Goal: Task Accomplishment & Management: Manage account settings

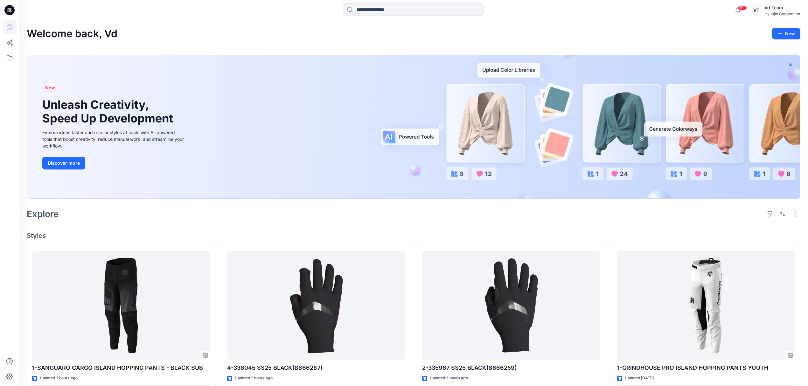
click at [306, 217] on div "Explore" at bounding box center [414, 213] width 774 height 15
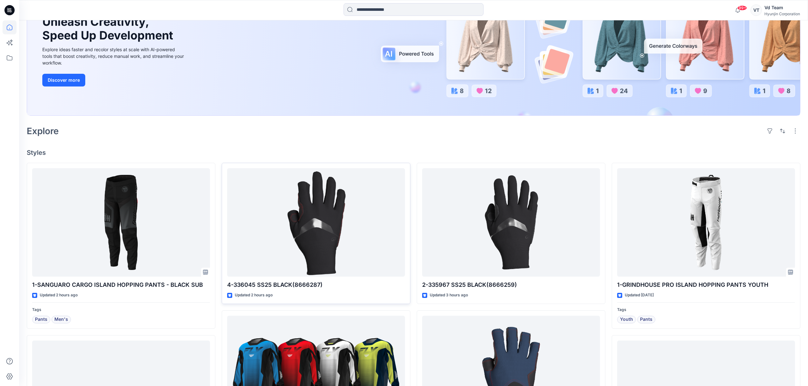
scroll to position [85, 0]
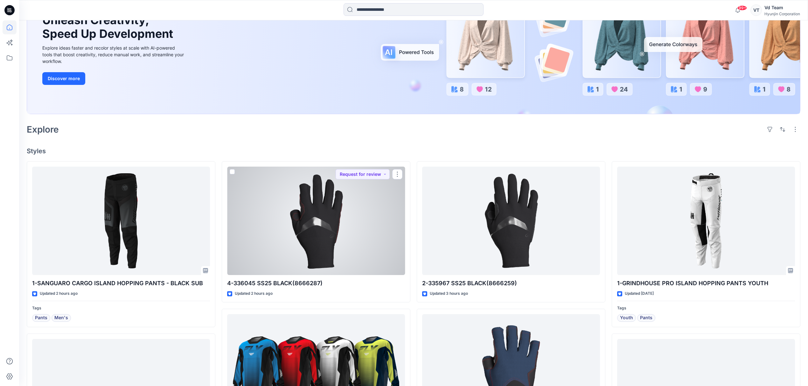
click at [325, 229] on div at bounding box center [316, 221] width 178 height 109
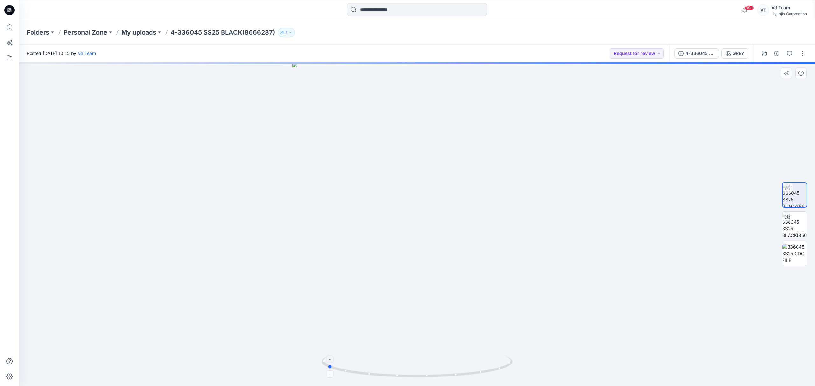
drag, startPoint x: 455, startPoint y: 377, endPoint x: 364, endPoint y: 377, distance: 90.7
click at [364, 377] on icon at bounding box center [417, 367] width 192 height 24
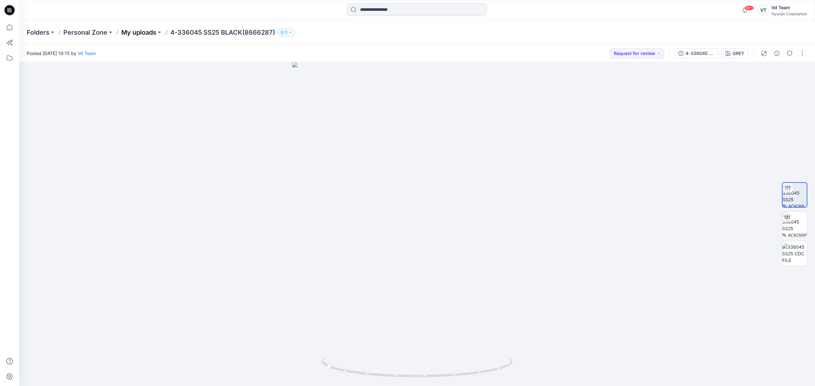
click at [148, 32] on p "My uploads" at bounding box center [138, 32] width 35 height 9
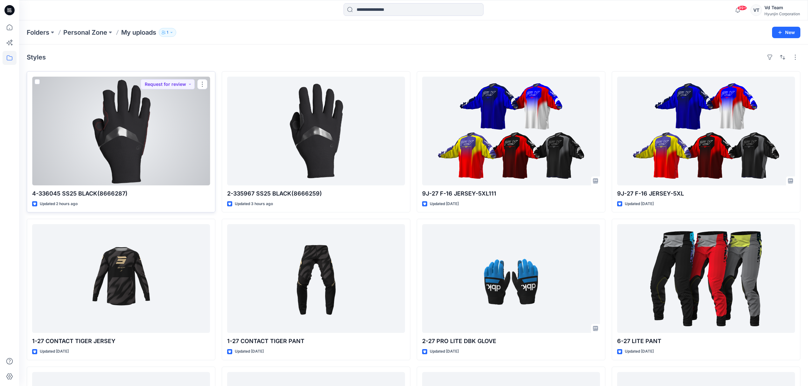
click at [144, 167] on div at bounding box center [121, 131] width 178 height 109
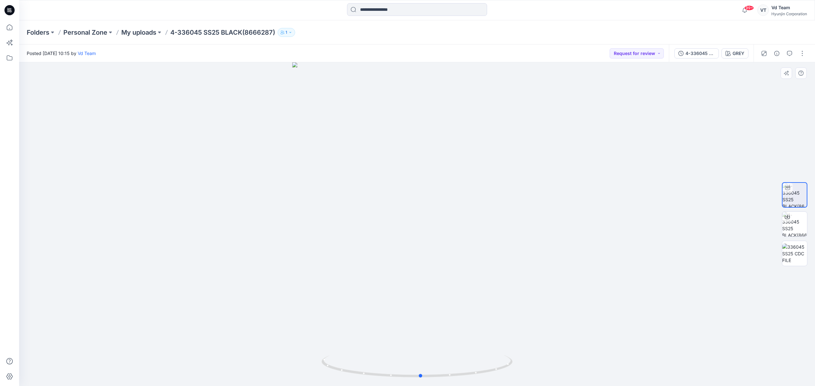
drag, startPoint x: 395, startPoint y: 379, endPoint x: 514, endPoint y: 109, distance: 295.2
click at [590, 367] on div at bounding box center [416, 224] width 795 height 324
drag, startPoint x: 362, startPoint y: 374, endPoint x: 446, endPoint y: 373, distance: 84.3
click at [446, 374] on icon at bounding box center [417, 367] width 192 height 24
drag, startPoint x: 418, startPoint y: 268, endPoint x: 421, endPoint y: 289, distance: 21.2
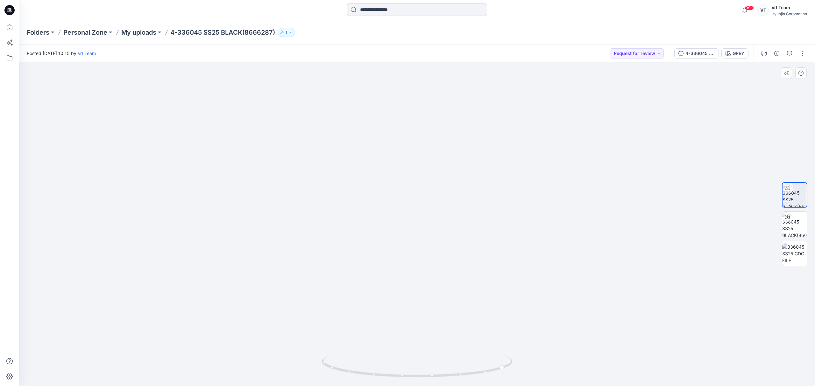
click at [421, 289] on img at bounding box center [417, 182] width 454 height 410
drag, startPoint x: 430, startPoint y: 206, endPoint x: 438, endPoint y: 235, distance: 30.2
click at [438, 235] on img at bounding box center [417, 210] width 454 height 352
drag, startPoint x: 456, startPoint y: 374, endPoint x: 449, endPoint y: 355, distance: 19.6
click at [452, 367] on icon at bounding box center [417, 367] width 192 height 24
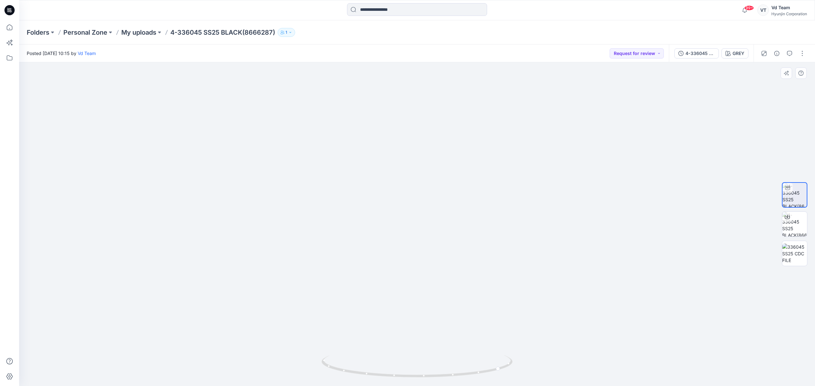
drag, startPoint x: 451, startPoint y: 214, endPoint x: 463, endPoint y: 173, distance: 42.1
click at [144, 30] on p "My uploads" at bounding box center [138, 32] width 35 height 9
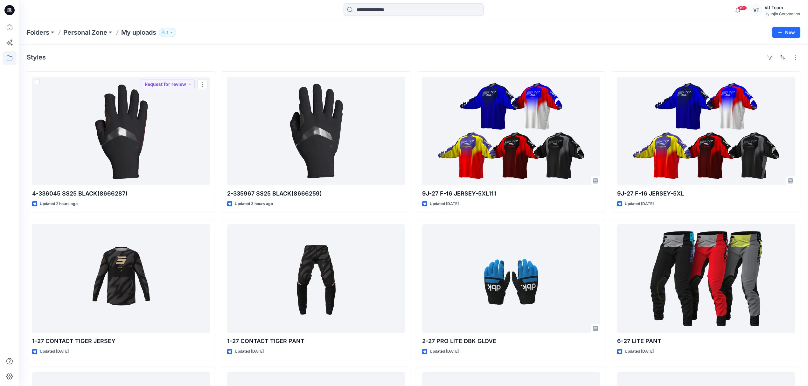
click at [220, 60] on div "Styles" at bounding box center [414, 57] width 774 height 10
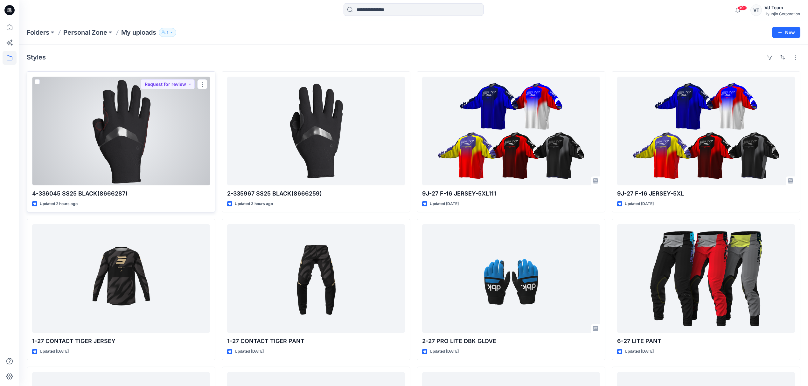
click at [170, 153] on div at bounding box center [121, 131] width 178 height 109
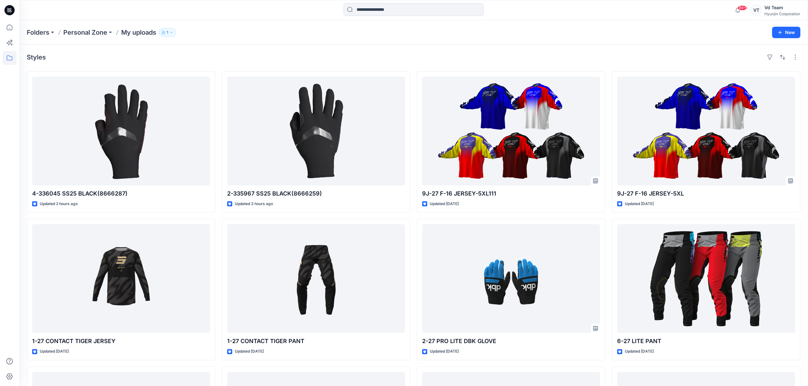
click at [289, 52] on div "Styles" at bounding box center [414, 57] width 774 height 10
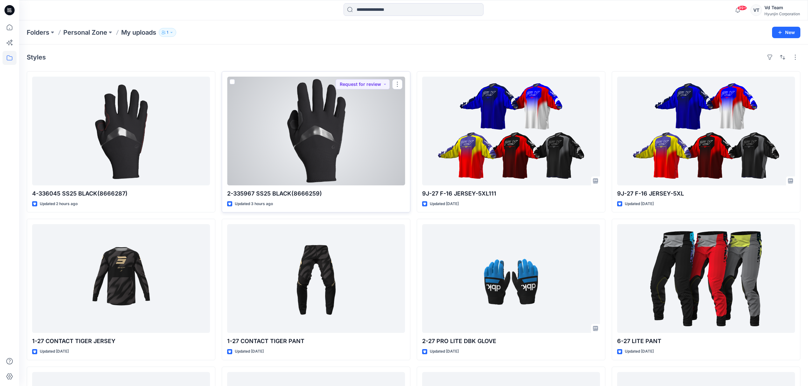
click at [284, 176] on div at bounding box center [316, 131] width 178 height 109
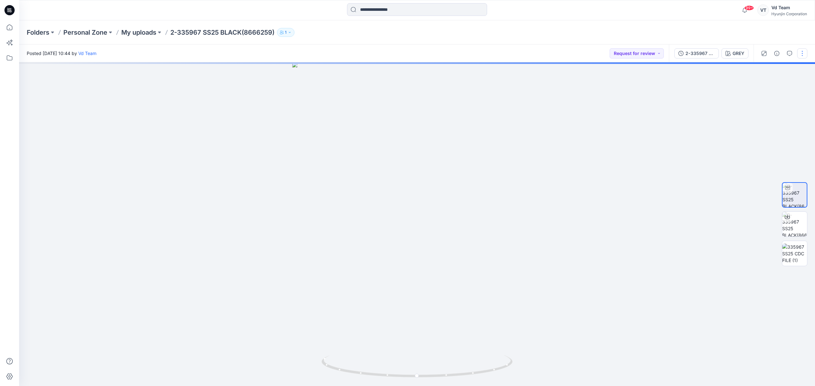
click at [801, 54] on button "button" at bounding box center [802, 53] width 10 height 10
click at [775, 129] on button "Move to..." at bounding box center [775, 133] width 59 height 12
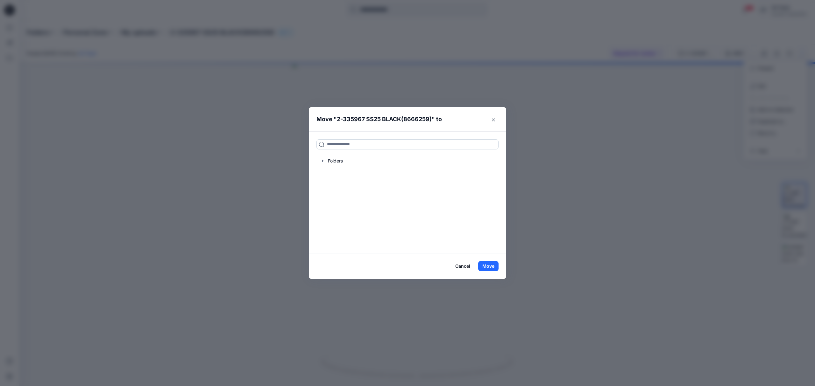
click at [427, 144] on input at bounding box center [407, 144] width 182 height 10
paste input "**********"
type input "**********"
click at [411, 159] on div "335967 SS25 BLACK(8666259)" at bounding box center [366, 159] width 94 height 8
click at [493, 267] on button "Move" at bounding box center [488, 266] width 20 height 10
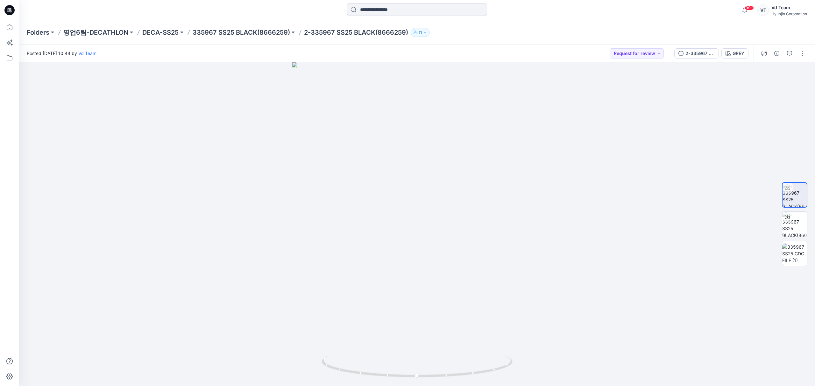
click at [809, 13] on div "99+ Notifications Your style 1-SANGUARO CARGO ISLAND HOPPING PANTS - BLACK SUB …" at bounding box center [416, 10] width 795 height 14
click at [799, 13] on div "Hyunjin Corporation" at bounding box center [789, 13] width 36 height 5
click at [756, 62] on div "Profile" at bounding box center [759, 58] width 93 height 12
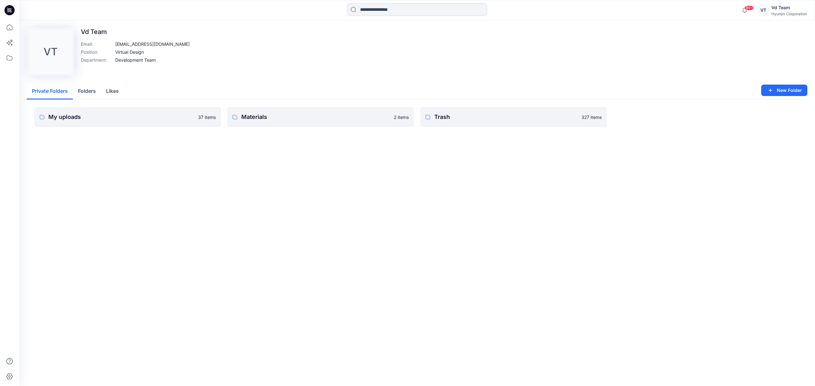
click at [122, 129] on div "My uploads 37 items Materials 2 items Trash 327 items" at bounding box center [417, 122] width 780 height 46
click at [126, 122] on link "My uploads 37 items" at bounding box center [127, 117] width 186 height 20
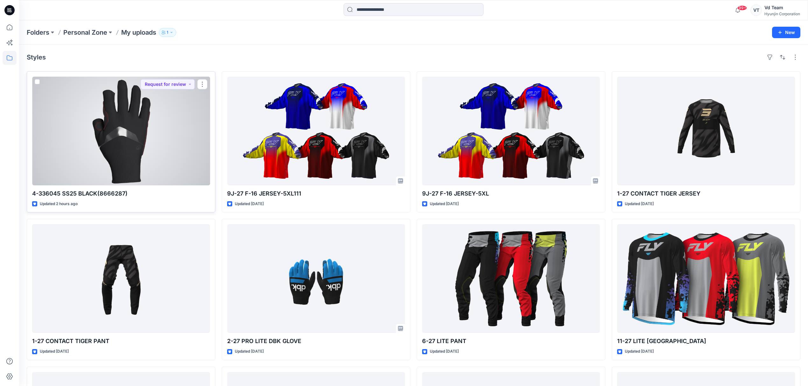
click at [133, 162] on div at bounding box center [121, 131] width 178 height 109
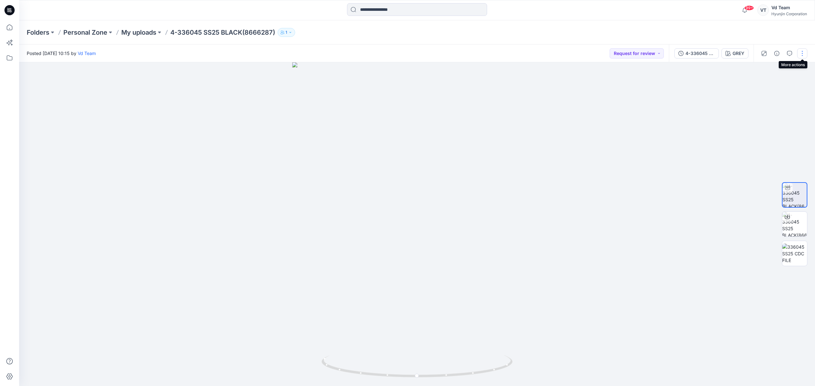
click at [803, 56] on button "button" at bounding box center [802, 53] width 10 height 10
click at [769, 130] on p "Move to..." at bounding box center [767, 133] width 21 height 7
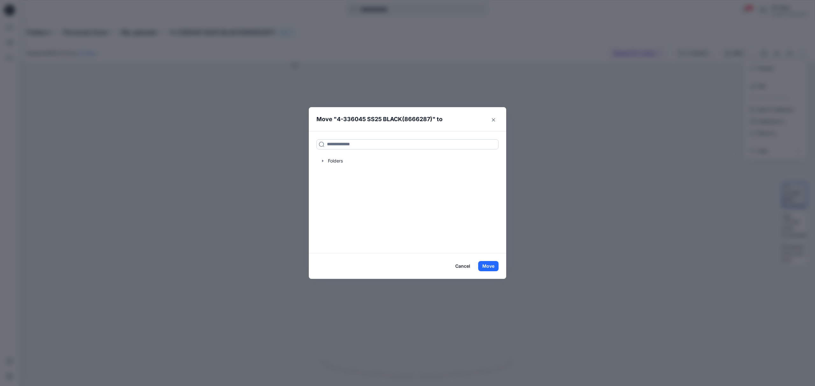
click at [404, 148] on input at bounding box center [407, 144] width 182 height 10
paste input "**********"
type input "**********"
click at [412, 162] on div "336045 SS25 BLACK(8666287) Folders 영업6팀-DECATHLON DECA-SS25" at bounding box center [407, 162] width 182 height 14
click at [485, 265] on button "Move" at bounding box center [488, 266] width 20 height 10
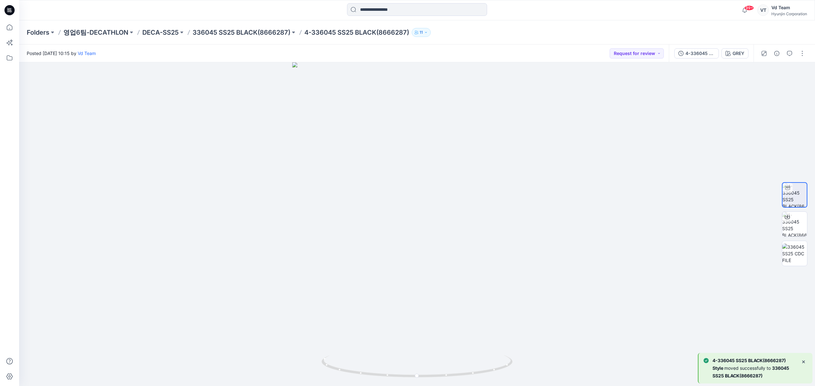
click at [470, 47] on div "Posted Monday, August 25, 2025 10:15 by Vd Team Request for review" at bounding box center [343, 53] width 649 height 17
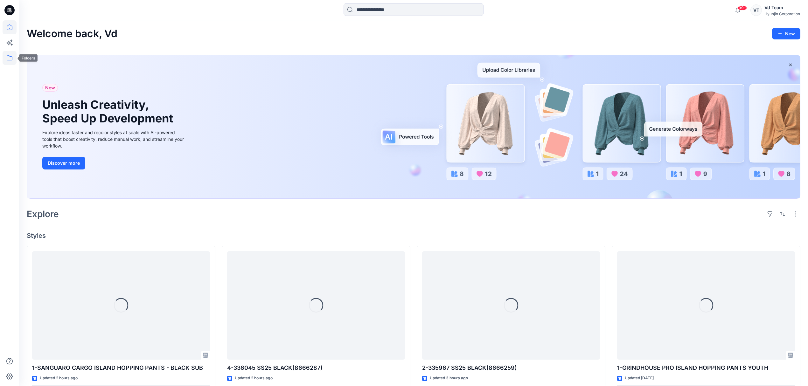
click at [8, 59] on icon at bounding box center [10, 58] width 14 height 14
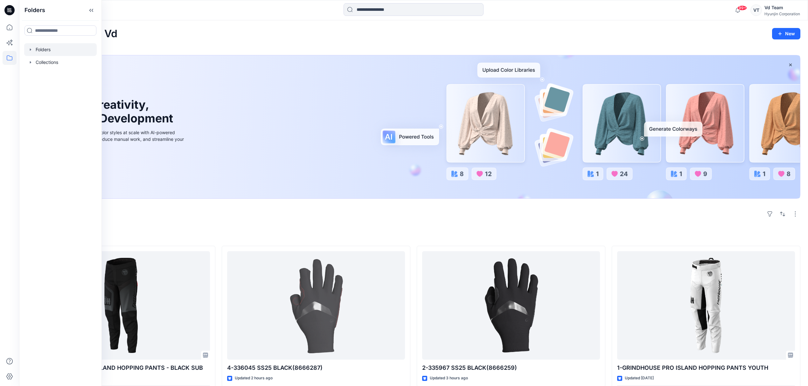
click at [54, 50] on div at bounding box center [60, 49] width 73 height 13
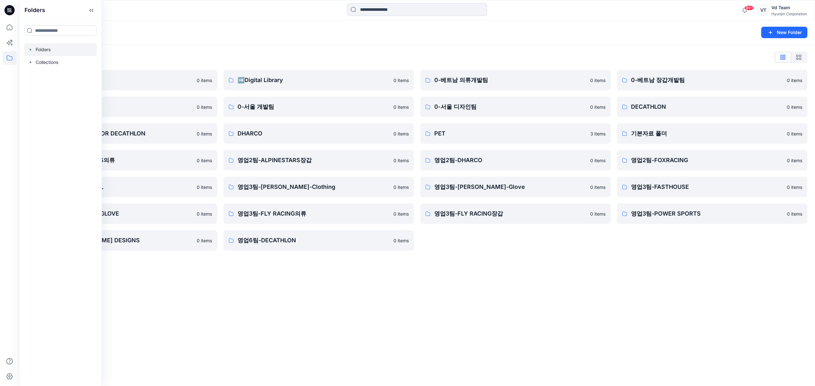
click at [416, 291] on div "Folders New Folder Folders List ♻️Project 0 items 0-본사VD 0 items DESIGN PROPOSA…" at bounding box center [416, 203] width 795 height 366
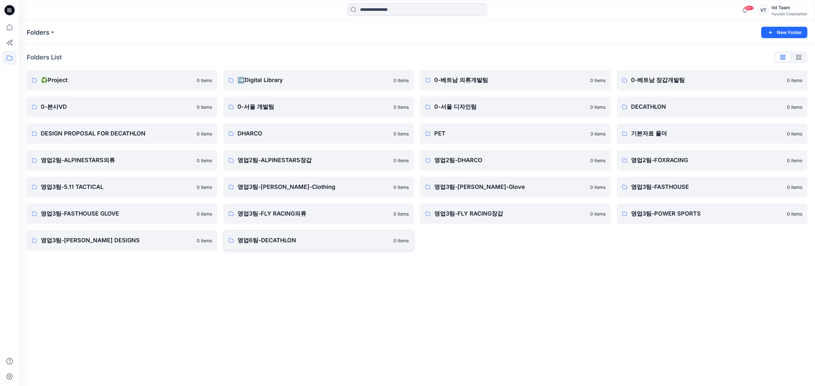
click at [313, 247] on link "영업6팀-DECATHLON 0 items" at bounding box center [318, 240] width 190 height 20
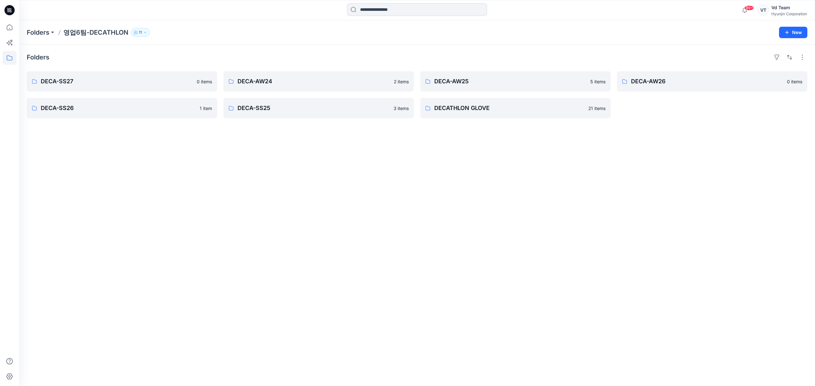
click at [251, 203] on div "Folders DECA-SS27 0 items DECA-SS26 1 item DECA-AW24 2 items DECA-SS25 3 items …" at bounding box center [416, 216] width 795 height 342
click at [482, 79] on p "DECA-AW25" at bounding box center [514, 81] width 161 height 9
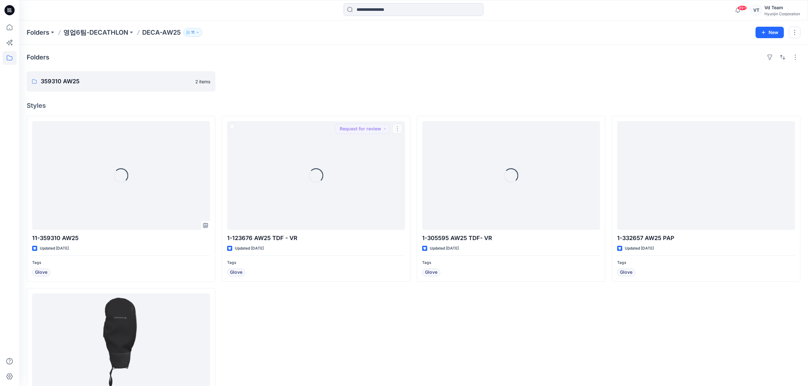
click at [355, 90] on div at bounding box center [316, 81] width 189 height 20
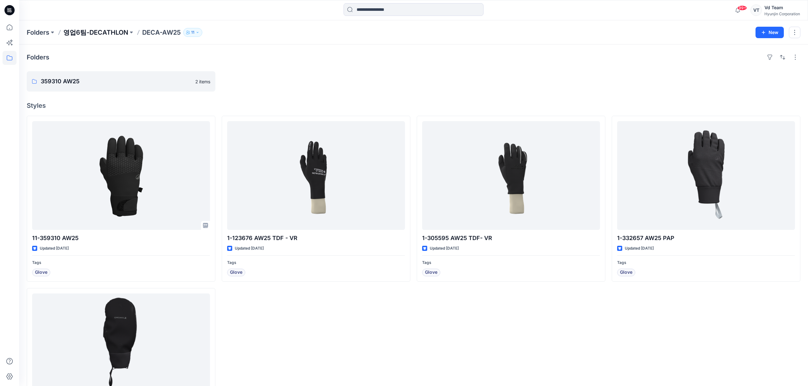
click at [116, 28] on p "영업6팀-DECATHLON" at bounding box center [95, 32] width 65 height 9
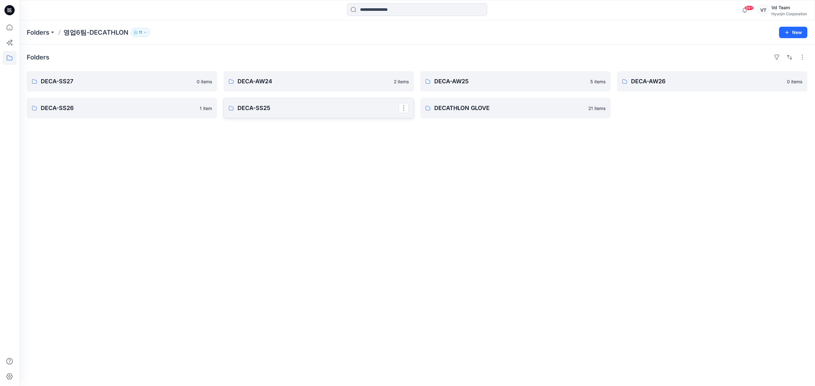
click at [294, 107] on p "DECA-SS25" at bounding box center [317, 108] width 161 height 9
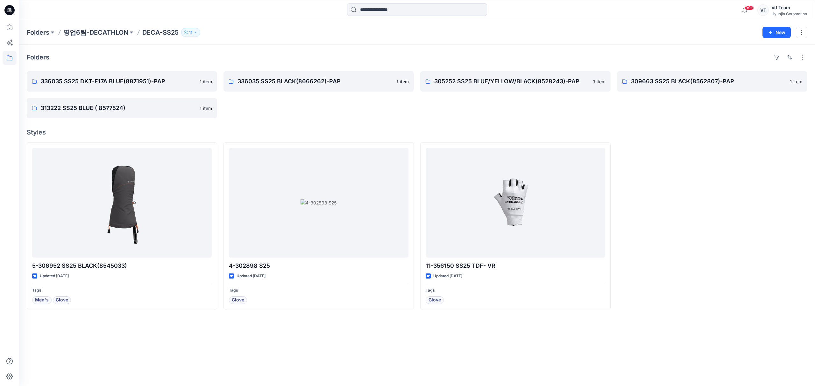
click at [347, 112] on div "336035 SS25 BLACK(8666262)-PAP 1 item" at bounding box center [318, 94] width 190 height 47
click at [105, 33] on p "영업6팀-DECATHLON" at bounding box center [95, 32] width 65 height 9
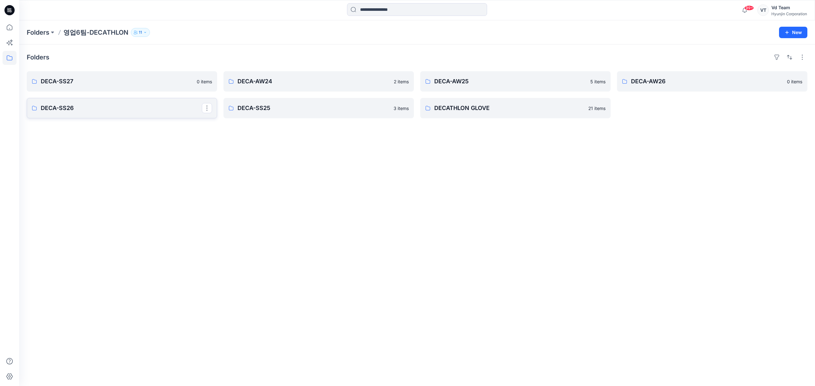
click at [134, 110] on p "DECA-SS26" at bounding box center [121, 108] width 161 height 9
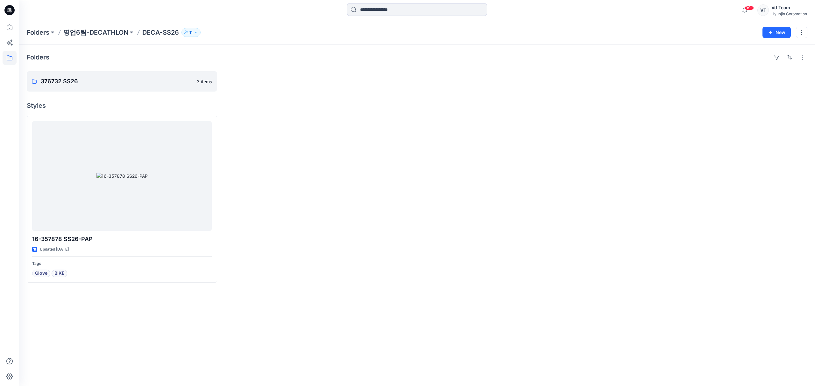
click at [117, 36] on p "영업6팀-DECATHLON" at bounding box center [95, 32] width 65 height 9
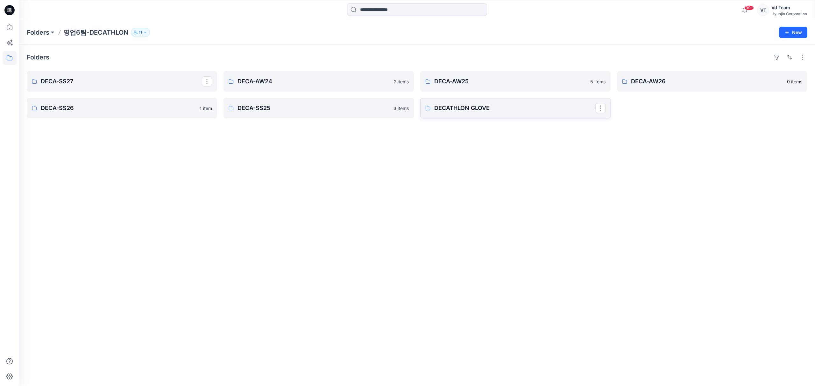
click at [497, 114] on link "DECATHLON GLOVE" at bounding box center [515, 108] width 190 height 20
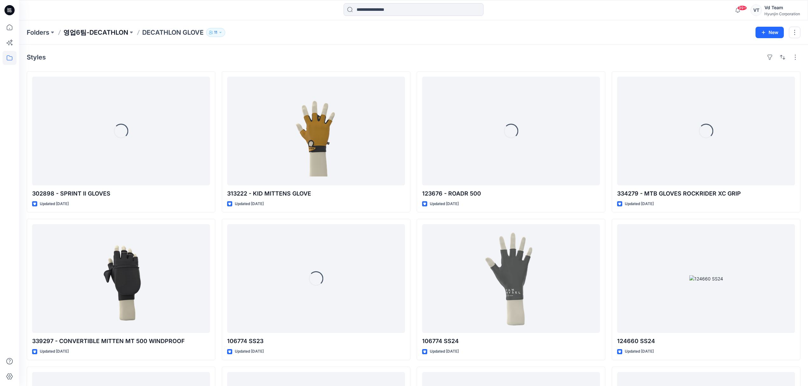
click at [92, 30] on p "영업6팀-DECATHLON" at bounding box center [95, 32] width 65 height 9
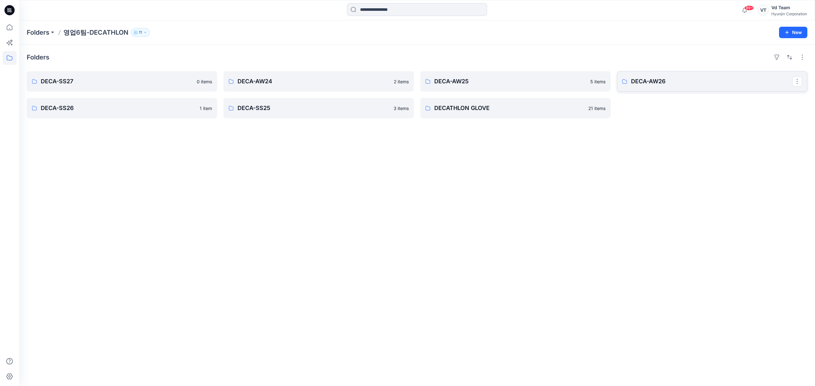
click at [668, 79] on p "DECA-AW26" at bounding box center [711, 81] width 161 height 9
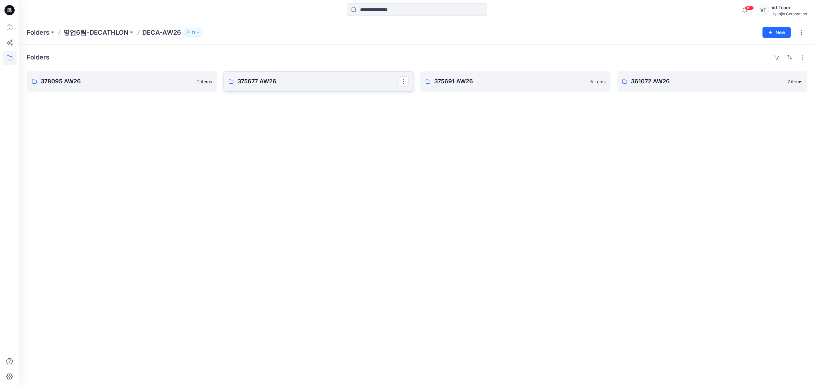
click at [288, 85] on p "375677 AW26" at bounding box center [317, 81] width 161 height 9
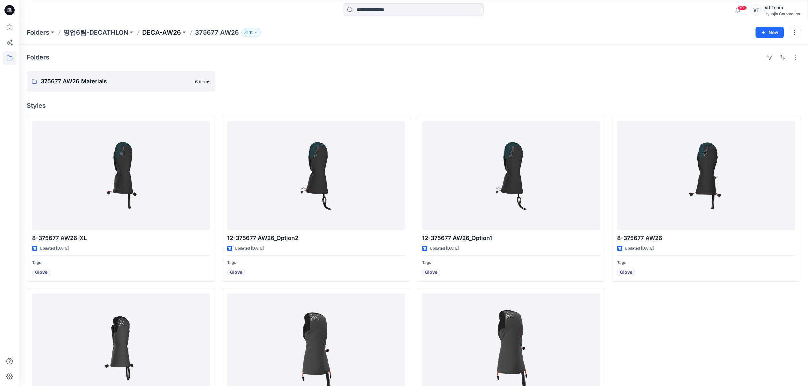
click at [158, 34] on p "DECA-AW26" at bounding box center [161, 32] width 39 height 9
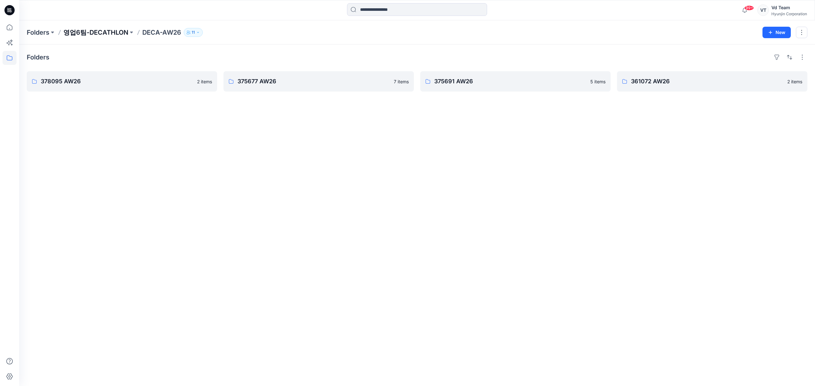
click at [112, 33] on p "영업6팀-DECATHLON" at bounding box center [95, 32] width 65 height 9
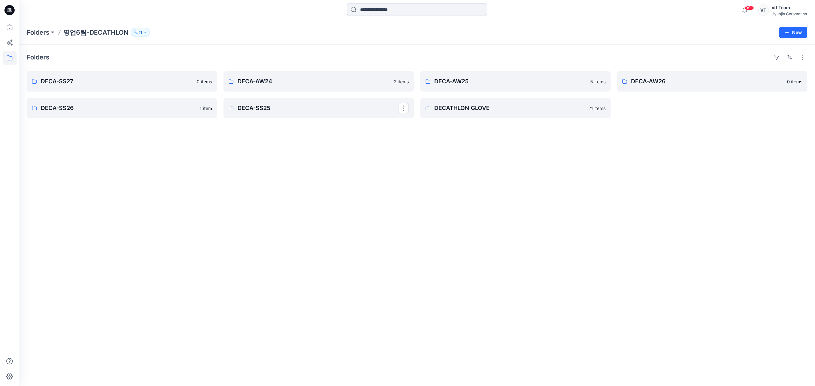
click at [302, 109] on p "DECA-SS25" at bounding box center [317, 108] width 161 height 9
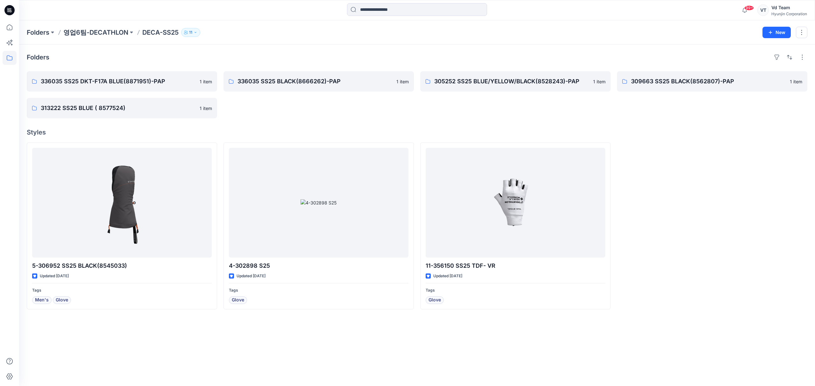
click at [287, 115] on div "336035 SS25 BLACK(8666262)-PAP 1 item" at bounding box center [318, 94] width 190 height 47
click at [283, 103] on div "336035 SS25 BLACK(8666262)-PAP 1 item" at bounding box center [318, 94] width 190 height 47
click at [330, 115] on div "336035 SS25 BLACK(8666262)-PAP 1 item" at bounding box center [318, 94] width 190 height 47
click at [773, 32] on button "New" at bounding box center [776, 32] width 28 height 11
click at [761, 59] on p "New Folder" at bounding box center [758, 60] width 24 height 7
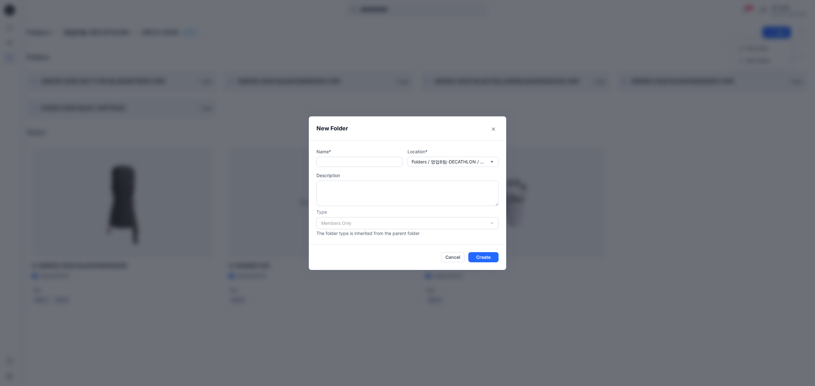
click at [358, 160] on input "text" at bounding box center [359, 162] width 86 height 10
paste input "**********"
type input "**********"
click at [488, 255] on button "Create" at bounding box center [483, 257] width 30 height 10
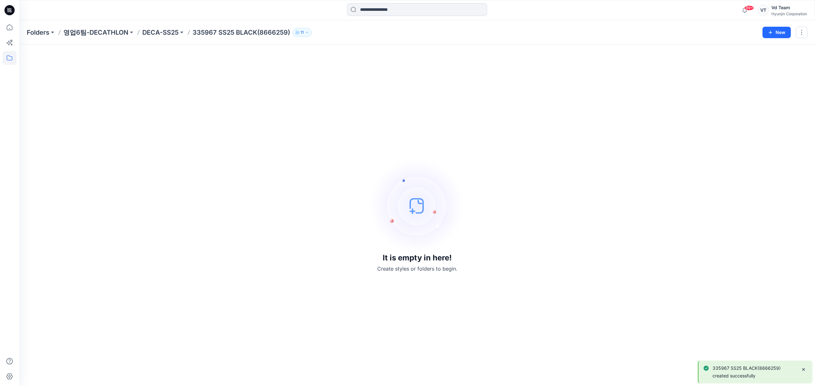
click at [374, 208] on img at bounding box center [416, 205] width 95 height 95
click at [169, 153] on div "It is empty in here! Create styles or folders to begin." at bounding box center [417, 215] width 780 height 326
click at [395, 260] on h3 "It is empty in here!" at bounding box center [416, 258] width 69 height 9
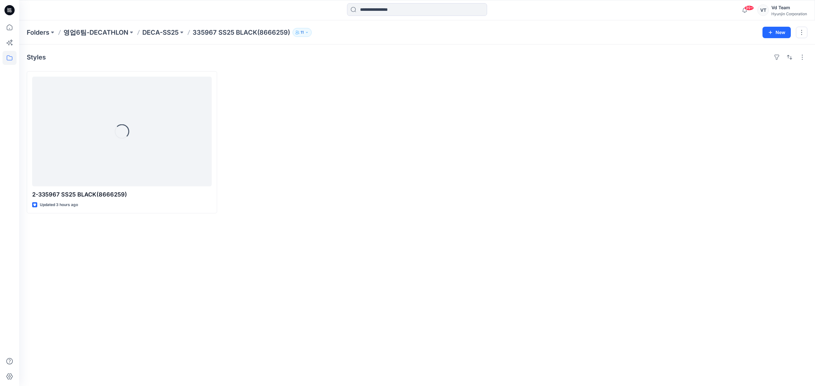
drag, startPoint x: 365, startPoint y: 125, endPoint x: 372, endPoint y: 174, distance: 50.1
click at [372, 174] on div at bounding box center [318, 142] width 190 height 142
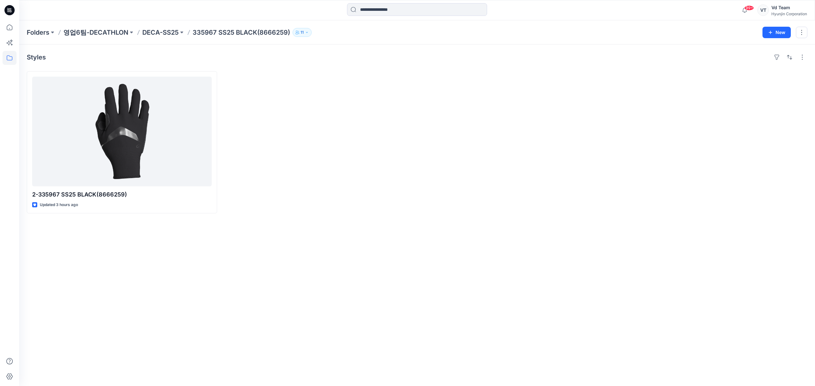
drag, startPoint x: 254, startPoint y: 287, endPoint x: 254, endPoint y: 279, distance: 8.3
click at [254, 287] on div "Styles 2-335967 SS25 BLACK(8666259) Updated 3 hours ago" at bounding box center [416, 216] width 795 height 342
click at [262, 130] on div at bounding box center [318, 142] width 190 height 142
click at [99, 33] on p "영업6팀-DECATHLON" at bounding box center [95, 32] width 65 height 9
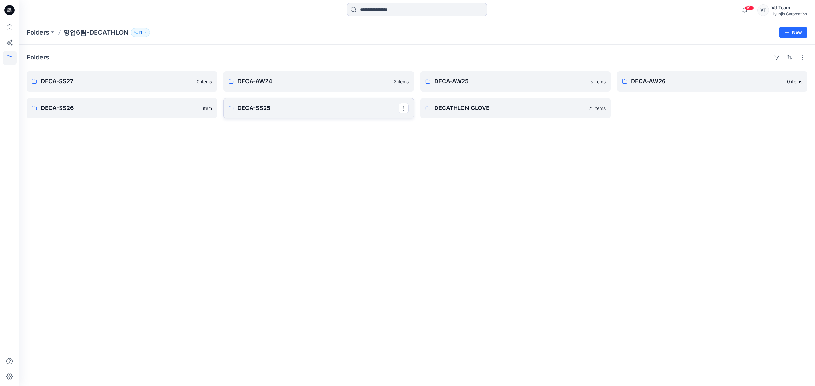
click at [321, 114] on link "DECA-SS25" at bounding box center [318, 108] width 190 height 20
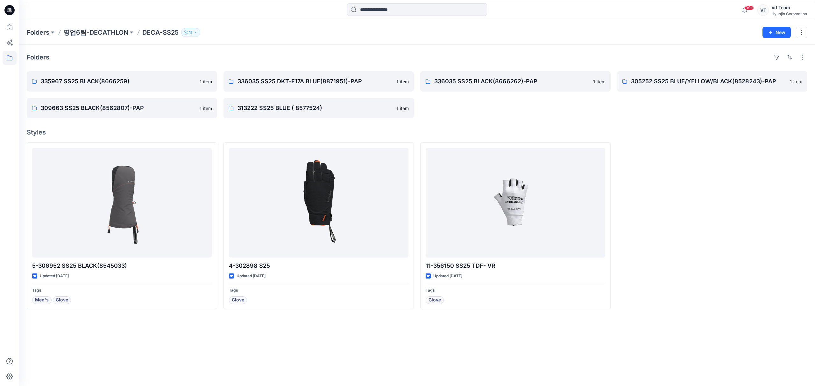
click at [472, 125] on div "Folders 335967 SS25 BLACK(8666259) 1 item 309663 SS25 BLACK(8562807)-PAP 1 item…" at bounding box center [416, 216] width 795 height 342
click at [143, 88] on link "335967 SS25 BLACK(8666259)" at bounding box center [122, 81] width 190 height 20
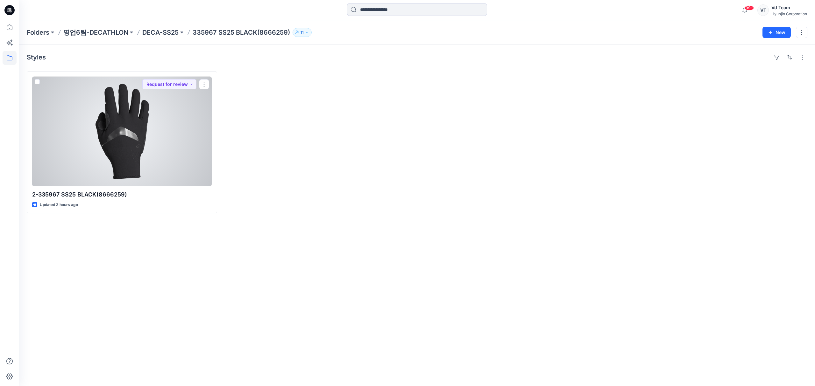
click at [341, 137] on div at bounding box center [318, 142] width 190 height 142
click at [181, 130] on div at bounding box center [121, 132] width 179 height 110
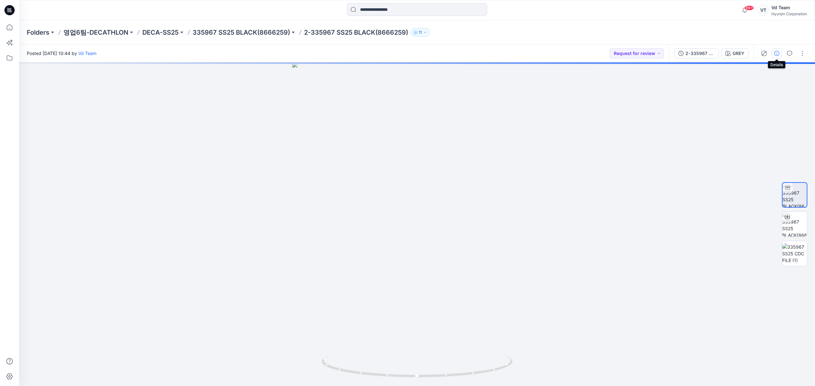
click at [779, 56] on button "button" at bounding box center [776, 53] width 10 height 10
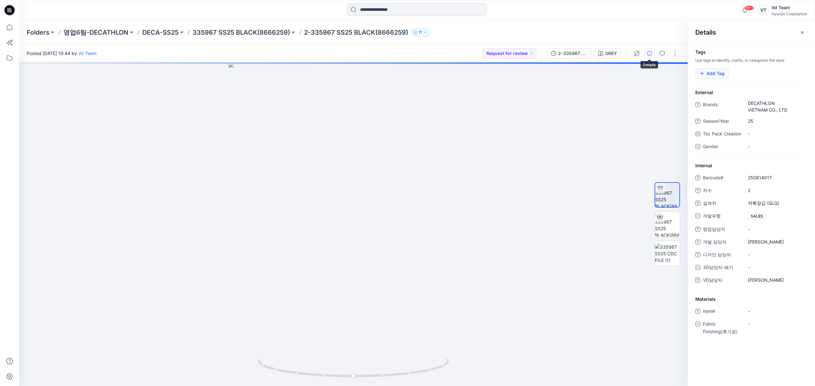
click at [714, 73] on button "Add Tag" at bounding box center [711, 73] width 33 height 10
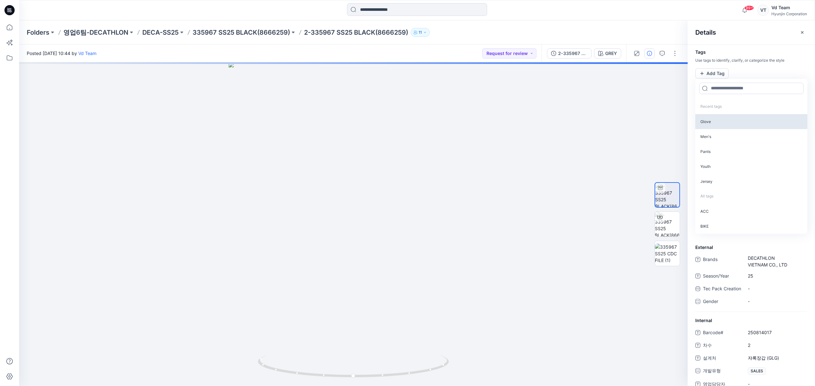
click at [719, 126] on p "Glove" at bounding box center [751, 121] width 112 height 15
click at [247, 34] on p "335967 SS25 BLACK(8666259)" at bounding box center [240, 32] width 97 height 9
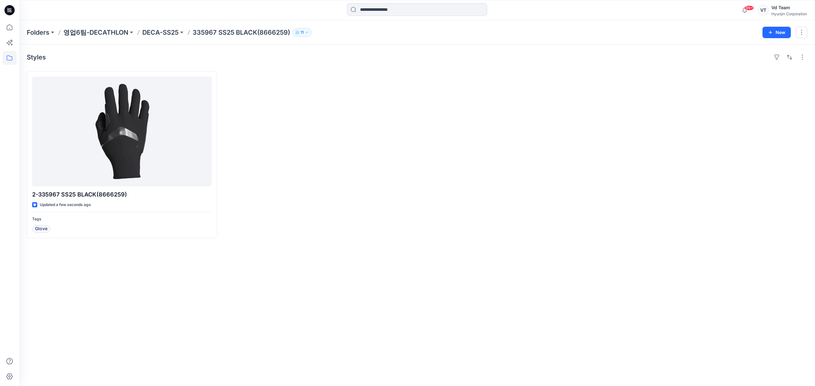
click at [158, 37] on div "Folders 영업6팀-DECATHLON DECA-SS25 335967 SS25 BLACK(8666259) 11 New" at bounding box center [416, 32] width 795 height 24
click at [157, 33] on p "DECA-SS25" at bounding box center [160, 32] width 36 height 9
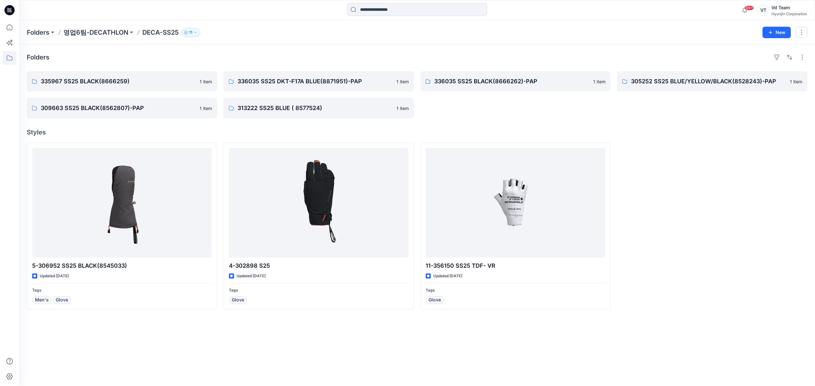
click at [494, 115] on div "336035 SS25 BLACK(8666262)-PAP 1 item" at bounding box center [515, 94] width 190 height 47
click at [554, 106] on div "336035 SS25 BLACK(8666262)-PAP 1 item" at bounding box center [515, 94] width 190 height 47
click at [785, 34] on button "New" at bounding box center [776, 32] width 28 height 11
click at [755, 59] on p "New Folder" at bounding box center [758, 60] width 24 height 7
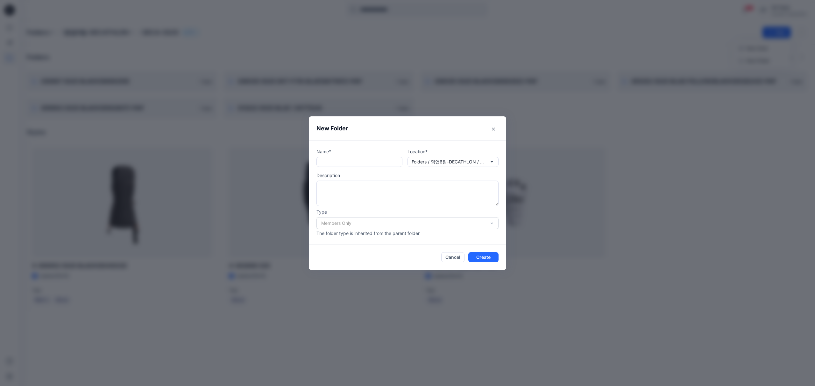
click at [371, 167] on div "Name* Location* Folders / 영업6팀-DECATHLON / DECA-SS25 Description Type Members O…" at bounding box center [407, 192] width 182 height 88
click at [371, 163] on input "text" at bounding box center [359, 162] width 86 height 10
paste input "**********"
type input "**********"
click at [474, 255] on button "Create" at bounding box center [483, 257] width 30 height 10
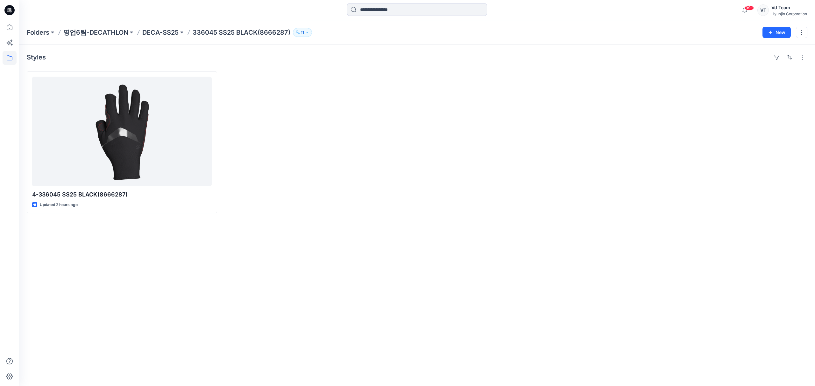
click at [322, 129] on div at bounding box center [318, 142] width 190 height 142
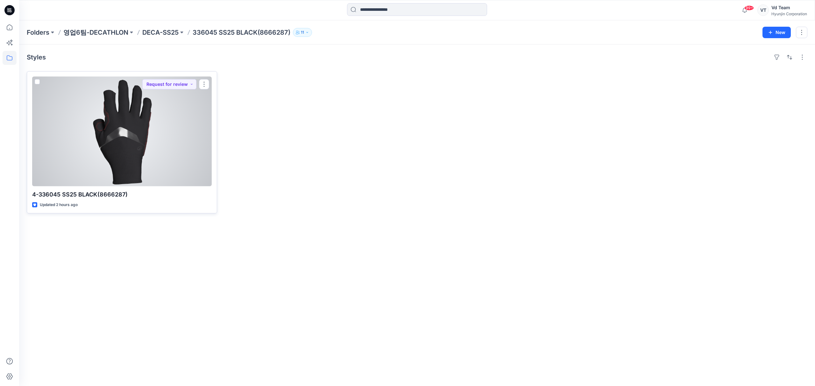
click at [158, 162] on div at bounding box center [121, 132] width 179 height 110
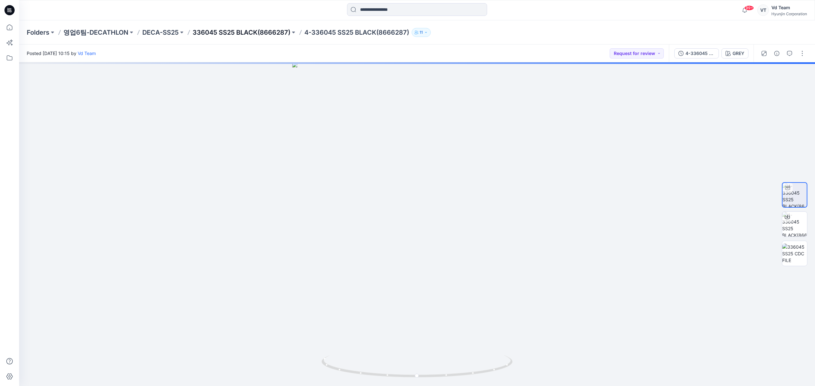
click at [262, 35] on p "336045 SS25 BLACK(8666287)" at bounding box center [241, 32] width 98 height 9
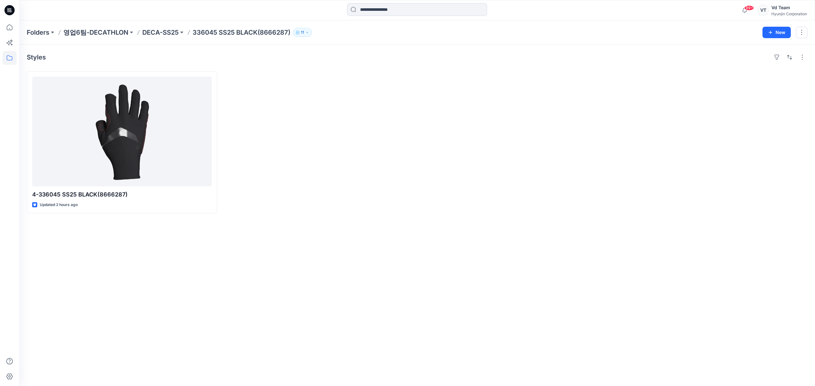
click at [263, 96] on div at bounding box center [318, 142] width 190 height 142
click at [159, 32] on p "DECA-SS25" at bounding box center [160, 32] width 36 height 9
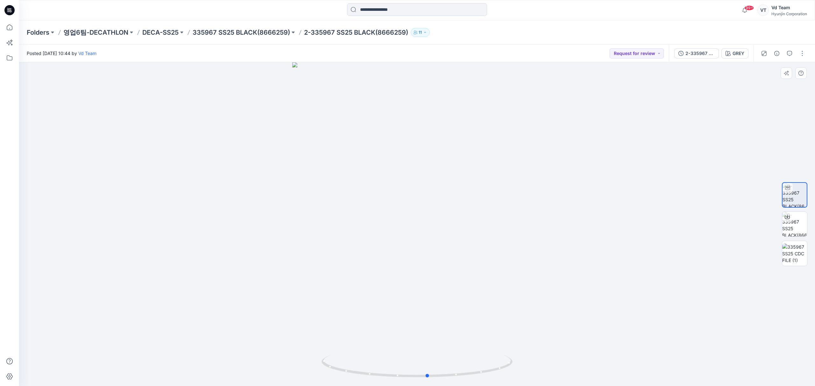
drag, startPoint x: 398, startPoint y: 379, endPoint x: 600, endPoint y: 360, distance: 202.9
click at [600, 360] on div at bounding box center [416, 224] width 795 height 324
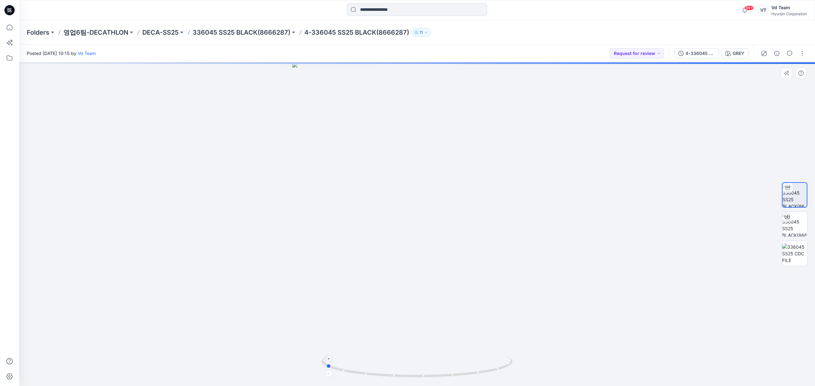
drag, startPoint x: 368, startPoint y: 372, endPoint x: 455, endPoint y: 374, distance: 86.9
click at [455, 374] on icon at bounding box center [417, 367] width 192 height 24
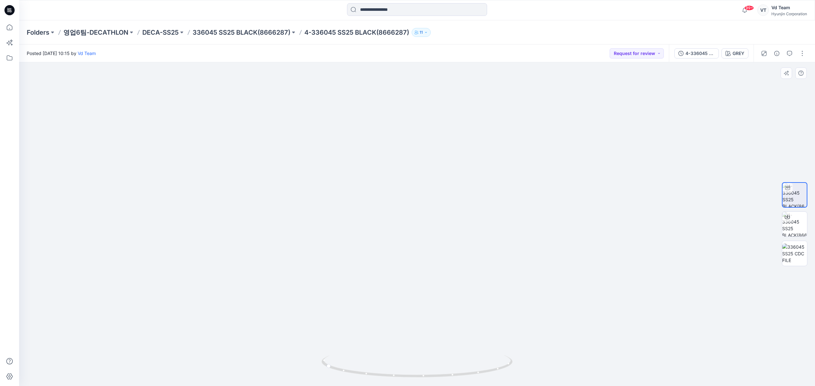
drag, startPoint x: 494, startPoint y: 297, endPoint x: 493, endPoint y: 344, distance: 46.8
click at [493, 344] on img at bounding box center [416, 192] width 472 height 388
drag, startPoint x: 500, startPoint y: 225, endPoint x: 501, endPoint y: 265, distance: 40.7
click at [501, 265] on img at bounding box center [416, 197] width 472 height 380
drag, startPoint x: 478, startPoint y: 360, endPoint x: 466, endPoint y: 362, distance: 11.9
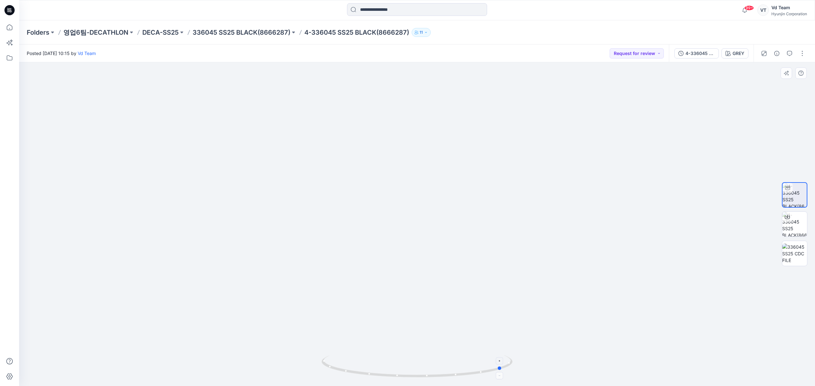
click at [466, 362] on icon at bounding box center [417, 367] width 192 height 24
drag, startPoint x: 461, startPoint y: 293, endPoint x: 466, endPoint y: 143, distance: 150.2
drag, startPoint x: 443, startPoint y: 248, endPoint x: 443, endPoint y: 240, distance: 8.9
drag, startPoint x: 463, startPoint y: 199, endPoint x: 466, endPoint y: 230, distance: 31.1
click at [466, 229] on img at bounding box center [416, 129] width 477 height 513
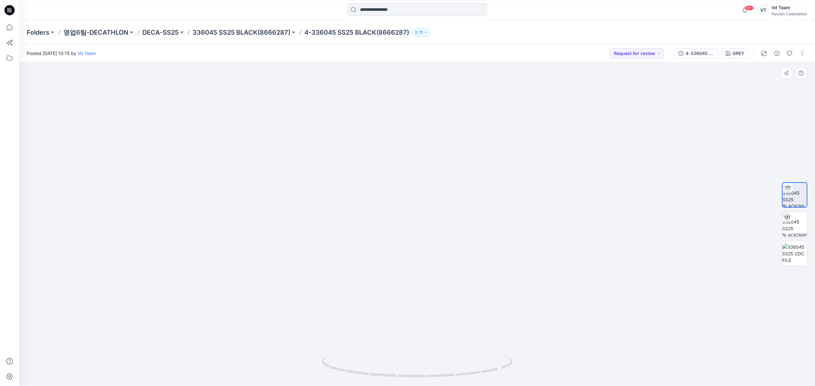
drag, startPoint x: 471, startPoint y: 233, endPoint x: 480, endPoint y: 191, distance: 42.6
click at [471, 136] on img at bounding box center [416, 128] width 477 height 515
drag, startPoint x: 478, startPoint y: 219, endPoint x: 477, endPoint y: 190, distance: 29.3
click at [477, 190] on img at bounding box center [416, 76] width 477 height 620
drag, startPoint x: 477, startPoint y: 189, endPoint x: 475, endPoint y: 274, distance: 85.0
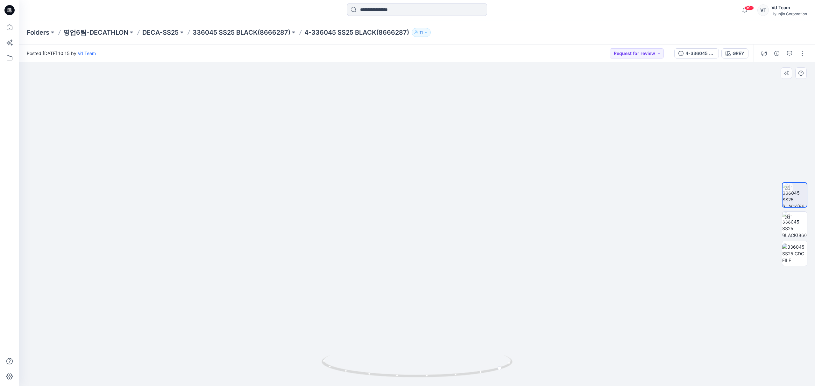
click at [475, 286] on img at bounding box center [416, 83] width 477 height 607
drag, startPoint x: 475, startPoint y: 271, endPoint x: 479, endPoint y: 288, distance: 17.6
click at [479, 295] on img at bounding box center [416, 150] width 477 height 472
drag, startPoint x: 478, startPoint y: 262, endPoint x: 485, endPoint y: 299, distance: 38.3
click at [485, 299] on img at bounding box center [416, 160] width 477 height 452
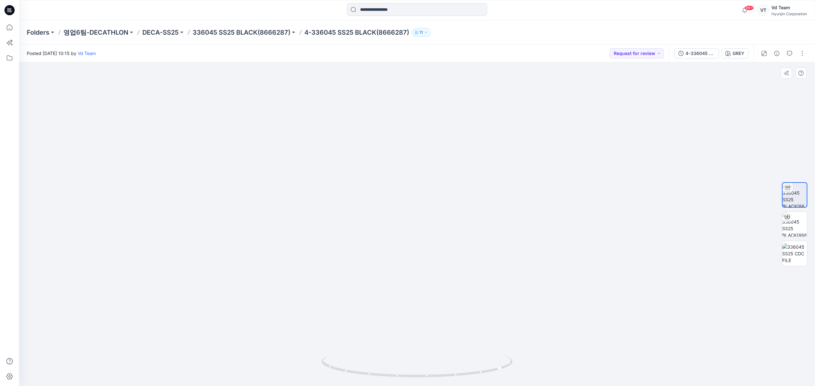
drag, startPoint x: 482, startPoint y: 241, endPoint x: 482, endPoint y: 282, distance: 41.0
click at [482, 282] on img at bounding box center [416, 169] width 477 height 435
drag, startPoint x: 474, startPoint y: 235, endPoint x: 474, endPoint y: 295, distance: 59.8
click at [474, 295] on img at bounding box center [416, 219] width 477 height 334
click at [559, 249] on img at bounding box center [416, 219] width 477 height 334
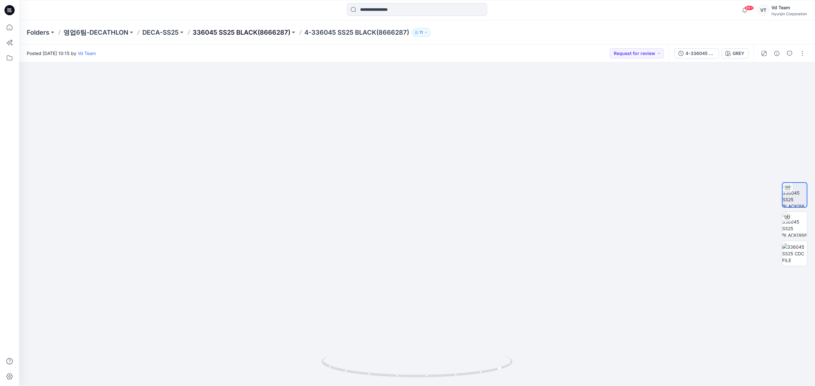
click at [223, 30] on p "336045 SS25 BLACK(8666287)" at bounding box center [241, 32] width 98 height 9
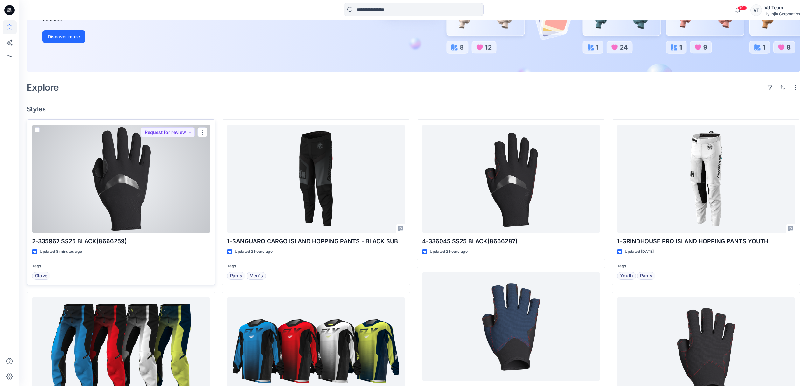
scroll to position [127, 0]
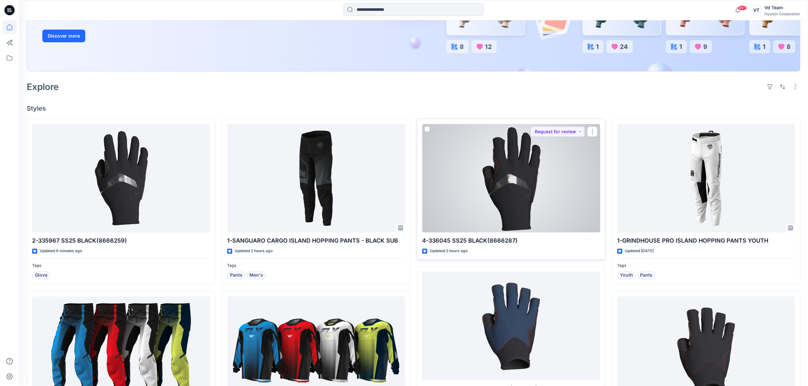
click at [471, 194] on div at bounding box center [511, 178] width 178 height 109
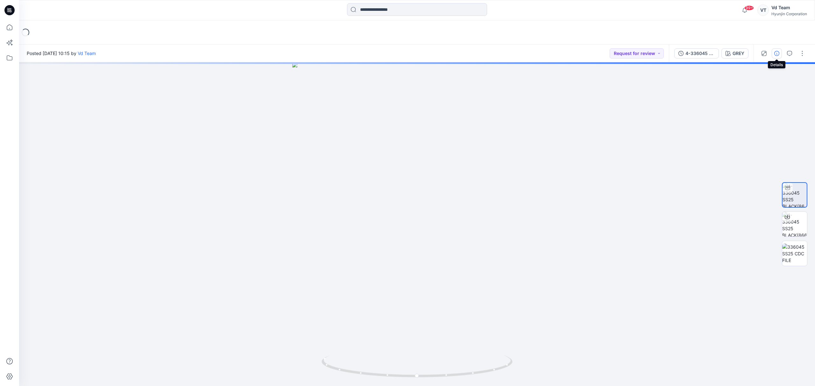
click at [774, 50] on button "button" at bounding box center [776, 53] width 10 height 10
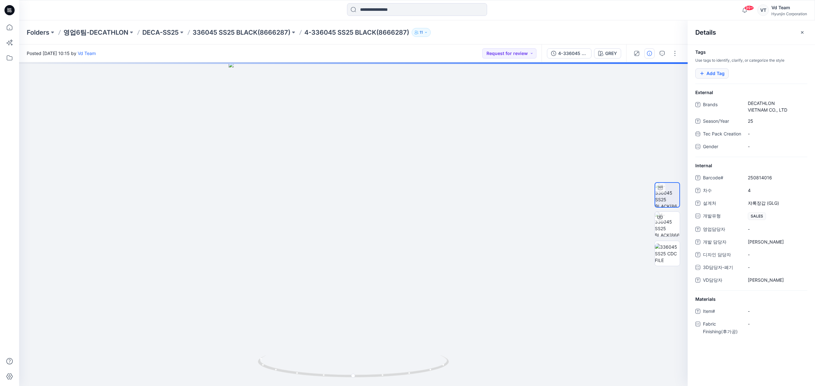
click at [706, 70] on button "Add Tag" at bounding box center [711, 73] width 33 height 10
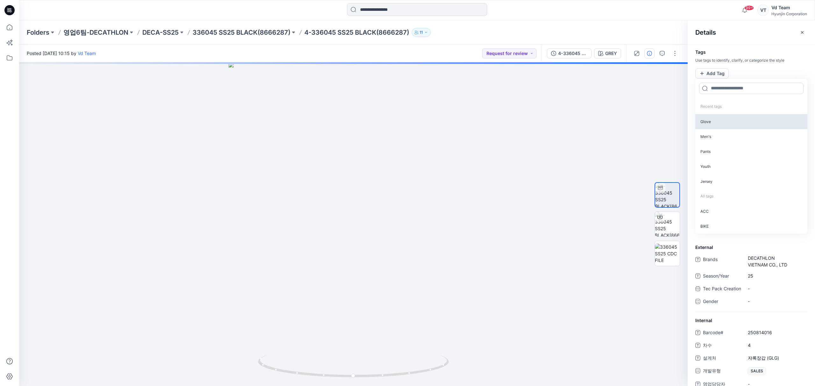
click at [707, 122] on p "Glove" at bounding box center [751, 121] width 112 height 15
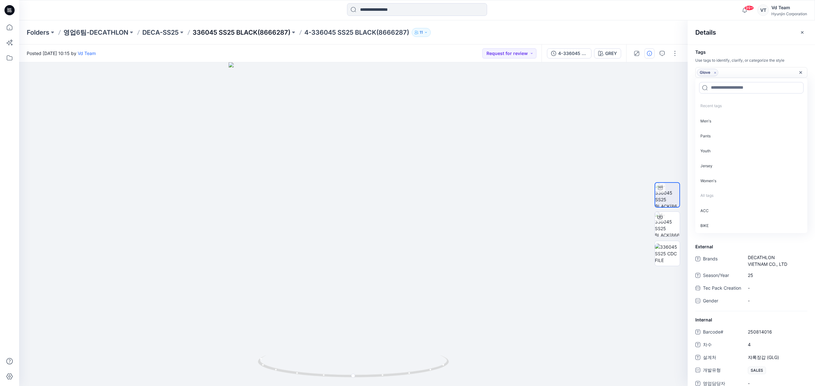
click at [251, 33] on p "336045 SS25 BLACK(8666287)" at bounding box center [241, 32] width 98 height 9
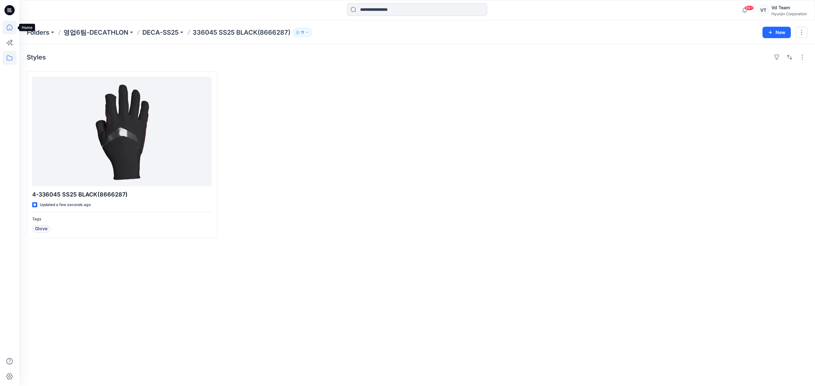
click at [8, 25] on icon at bounding box center [10, 27] width 6 height 6
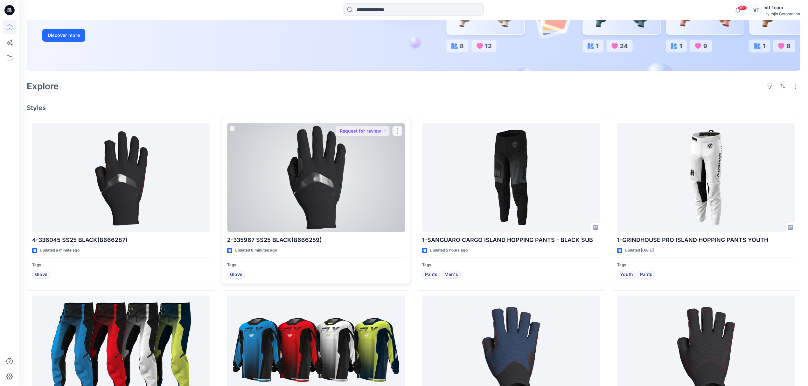
scroll to position [127, 0]
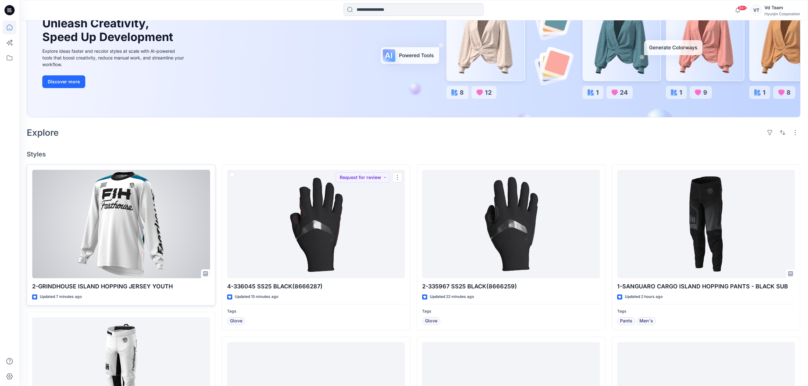
scroll to position [85, 0]
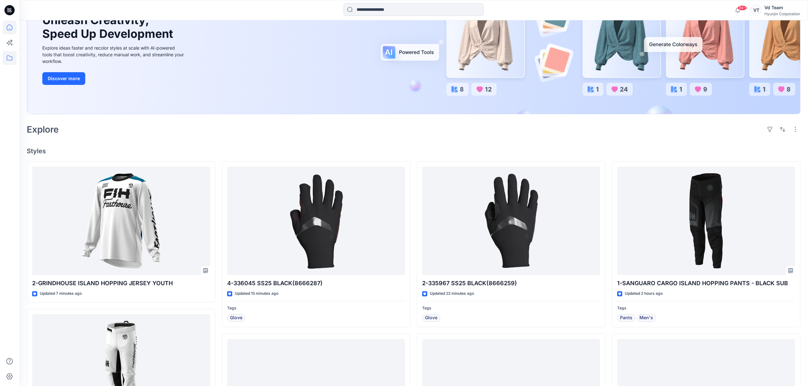
click at [10, 59] on icon at bounding box center [10, 58] width 14 height 14
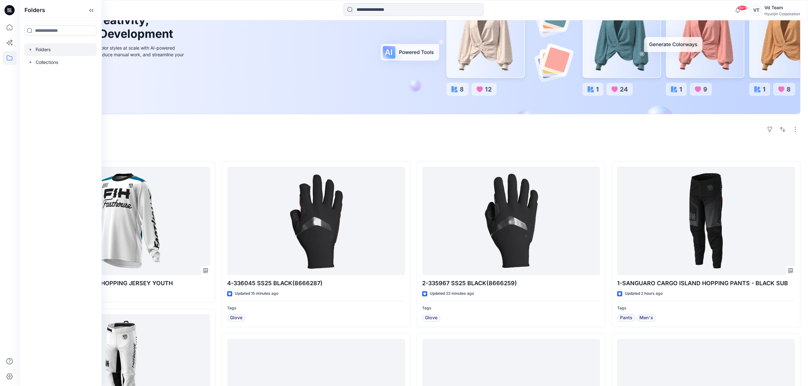
click at [51, 49] on div at bounding box center [60, 49] width 73 height 13
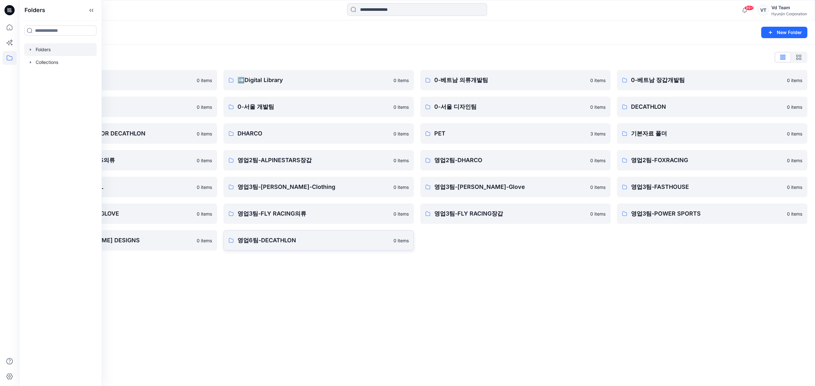
click at [315, 241] on p "영업6팀-DECATHLON" at bounding box center [313, 240] width 152 height 9
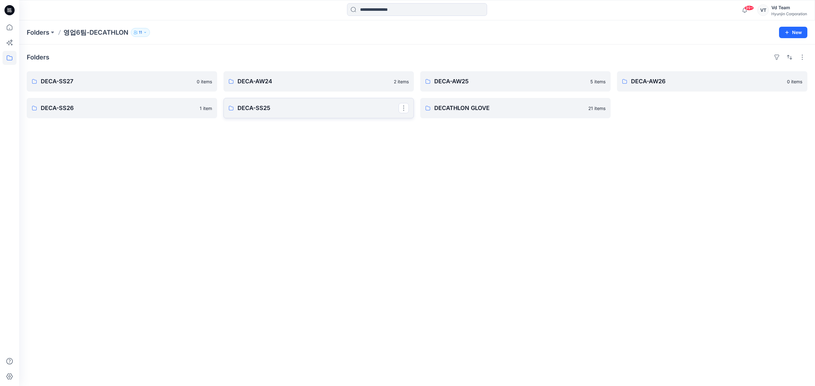
click at [255, 110] on p "DECA-SS25" at bounding box center [317, 108] width 161 height 9
